Goal: Browse casually

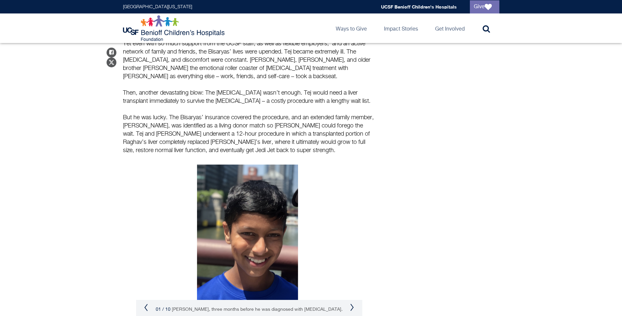
scroll to position [755, 0]
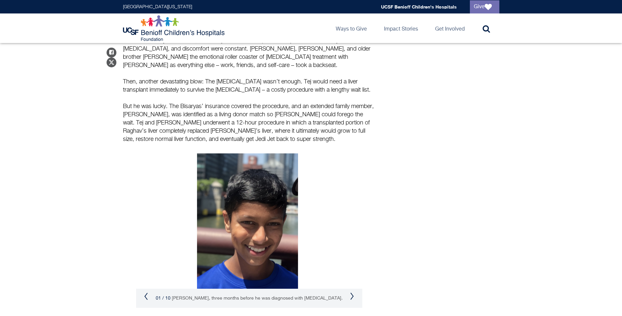
click at [353, 292] on button "Next" at bounding box center [352, 296] width 4 height 8
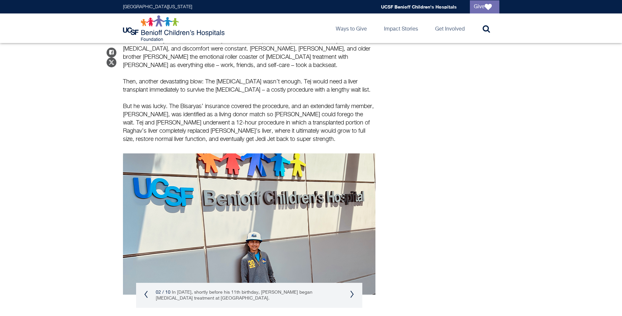
click at [353, 290] on button "Next" at bounding box center [352, 294] width 4 height 8
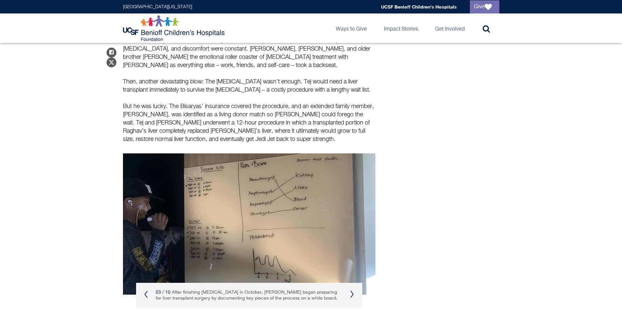
click at [353, 290] on button "Next" at bounding box center [352, 294] width 4 height 8
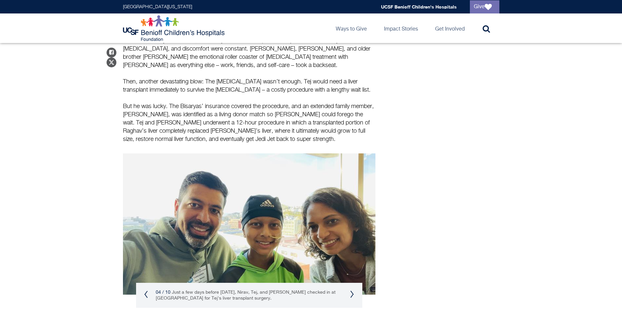
click at [353, 290] on button "Next" at bounding box center [352, 294] width 4 height 8
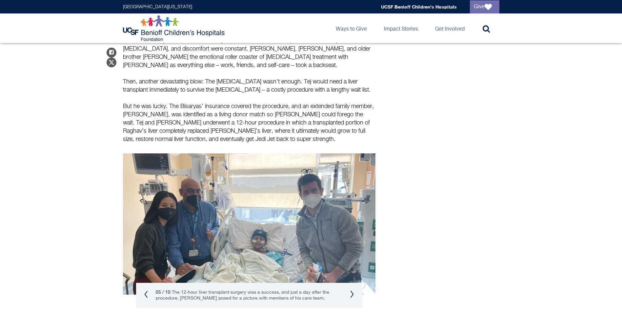
click at [353, 290] on button "Next" at bounding box center [352, 294] width 4 height 8
click at [350, 290] on button "Next" at bounding box center [352, 294] width 4 height 8
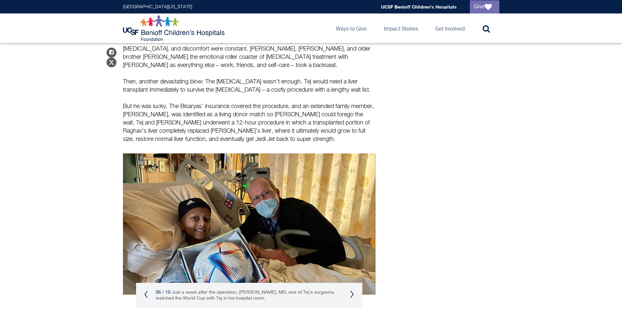
click at [350, 290] on button "Next" at bounding box center [352, 294] width 4 height 8
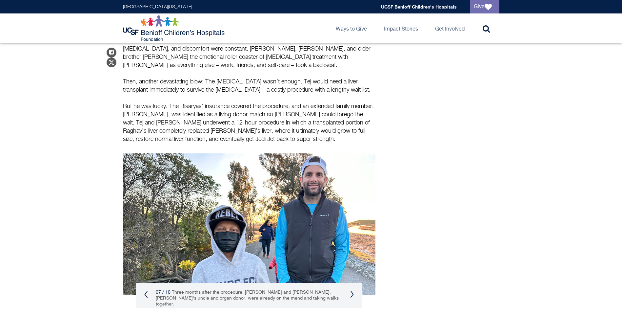
click at [350, 290] on button "Next" at bounding box center [352, 294] width 4 height 8
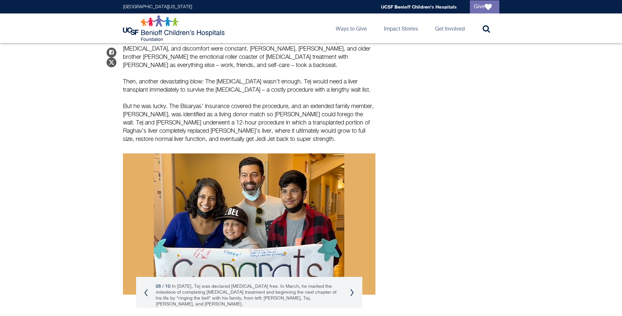
click at [350, 288] on button "Next" at bounding box center [352, 292] width 4 height 8
